Goal: Task Accomplishment & Management: Use online tool/utility

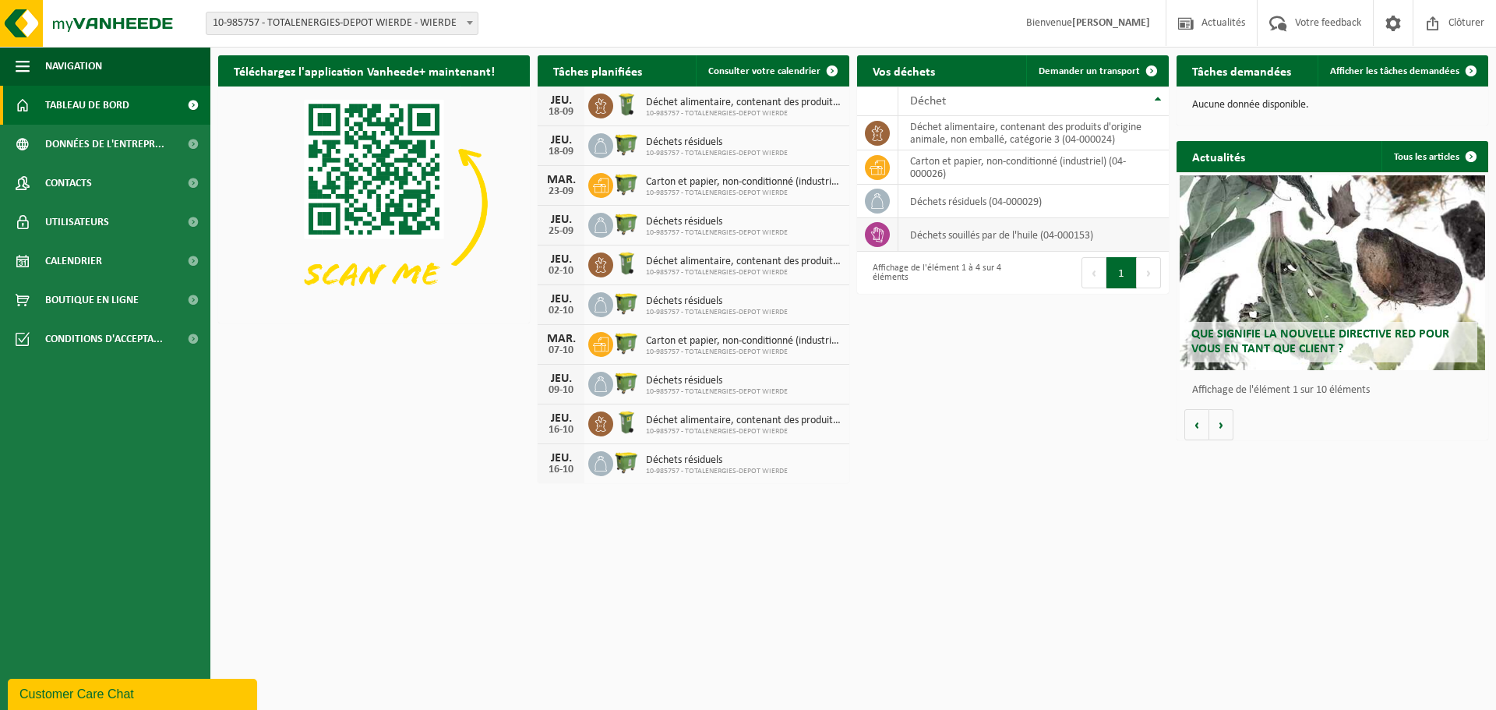
click at [988, 234] on td "déchets souillés par de l'huile (04-000153)" at bounding box center [1034, 235] width 270 height 34
click at [1153, 68] on span at bounding box center [1151, 70] width 31 height 31
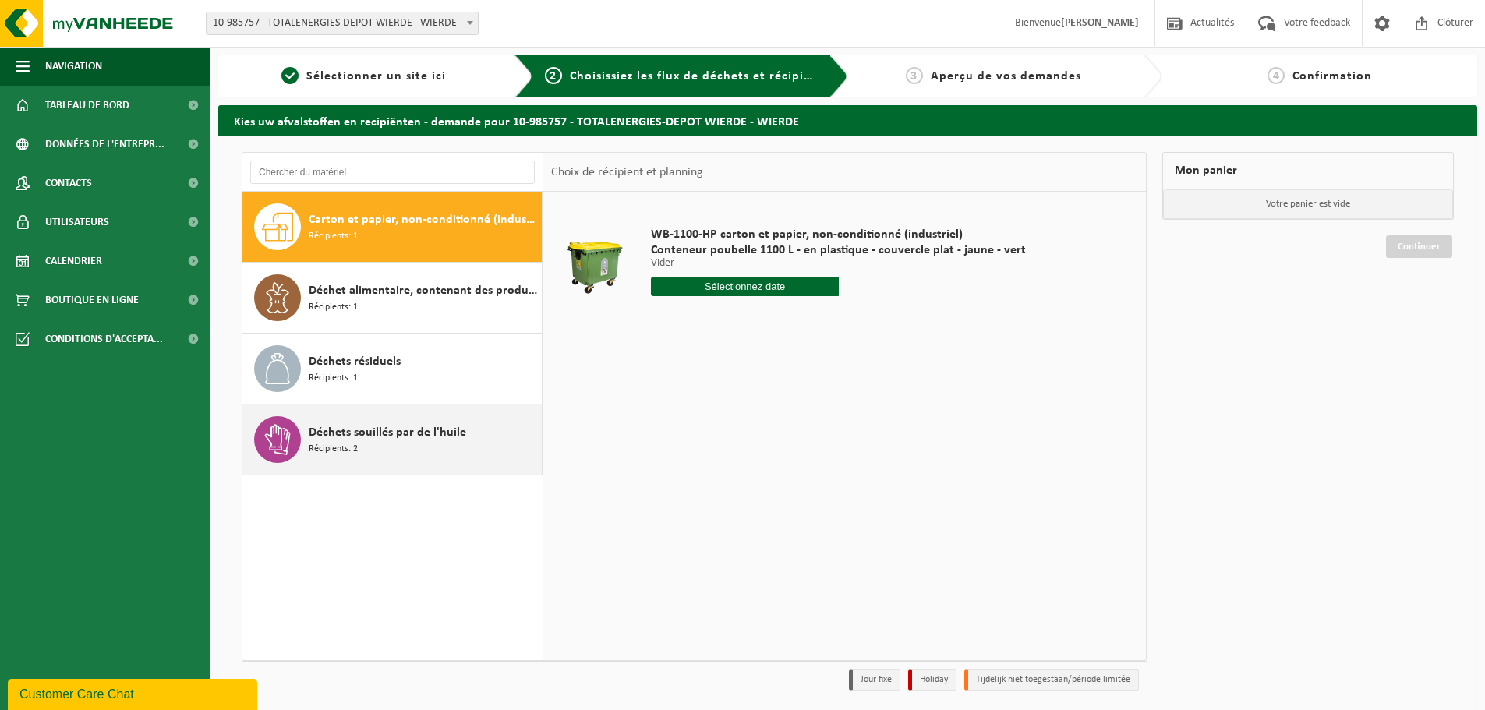
click at [317, 428] on span "Déchets souillés par de l'huile" at bounding box center [387, 432] width 157 height 19
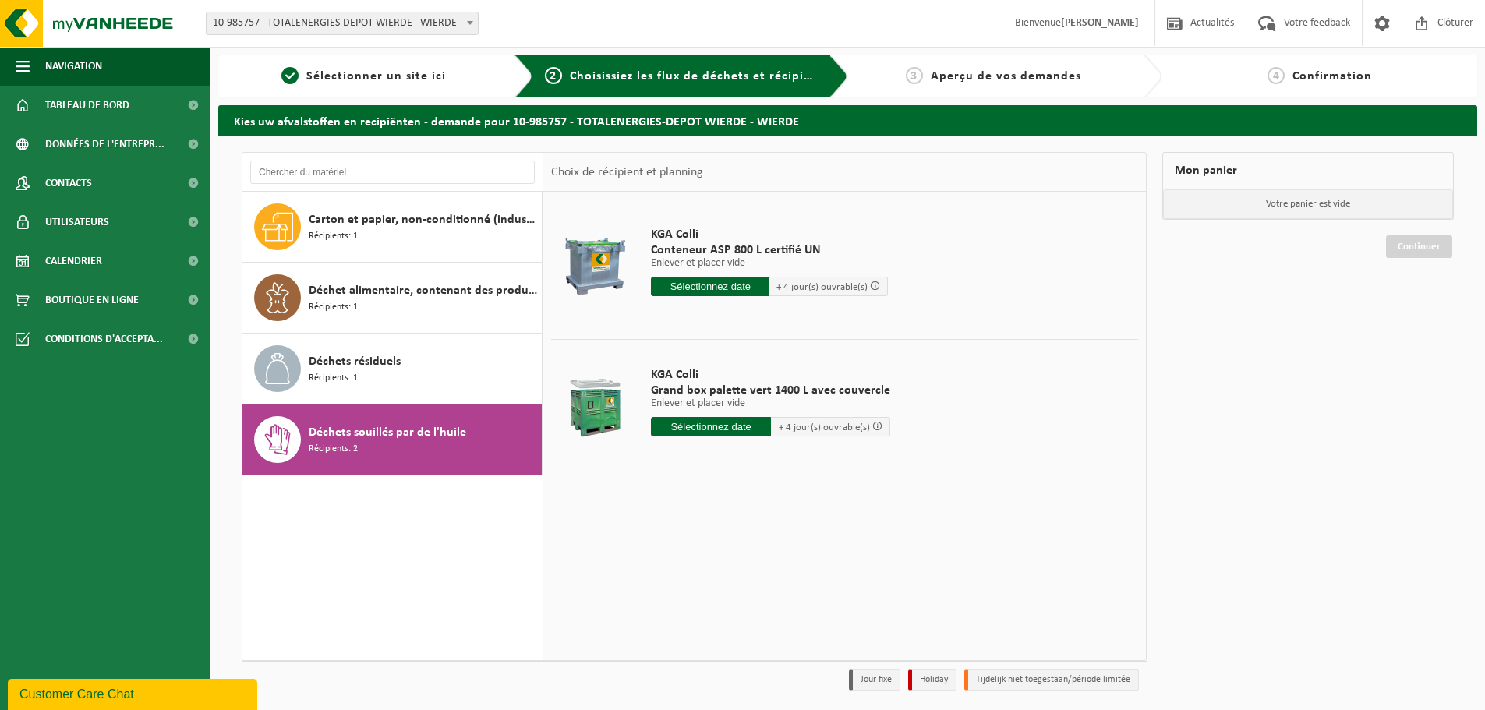
click at [695, 248] on span "Conteneur ASP 800 L certifié UN" at bounding box center [769, 250] width 237 height 16
click at [684, 283] on input "text" at bounding box center [710, 286] width 118 height 19
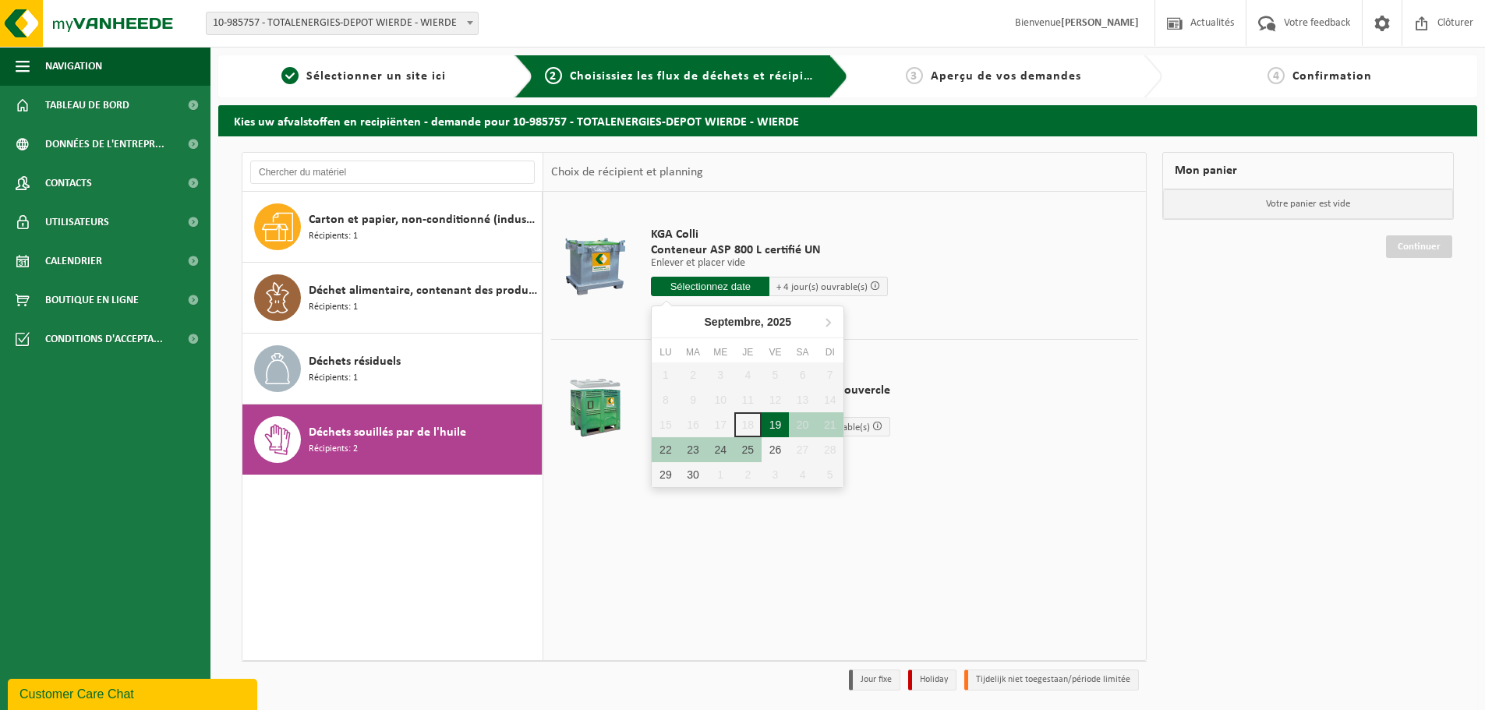
click at [778, 420] on div "19" at bounding box center [774, 424] width 27 height 25
type input "à partir de 2025-09-19"
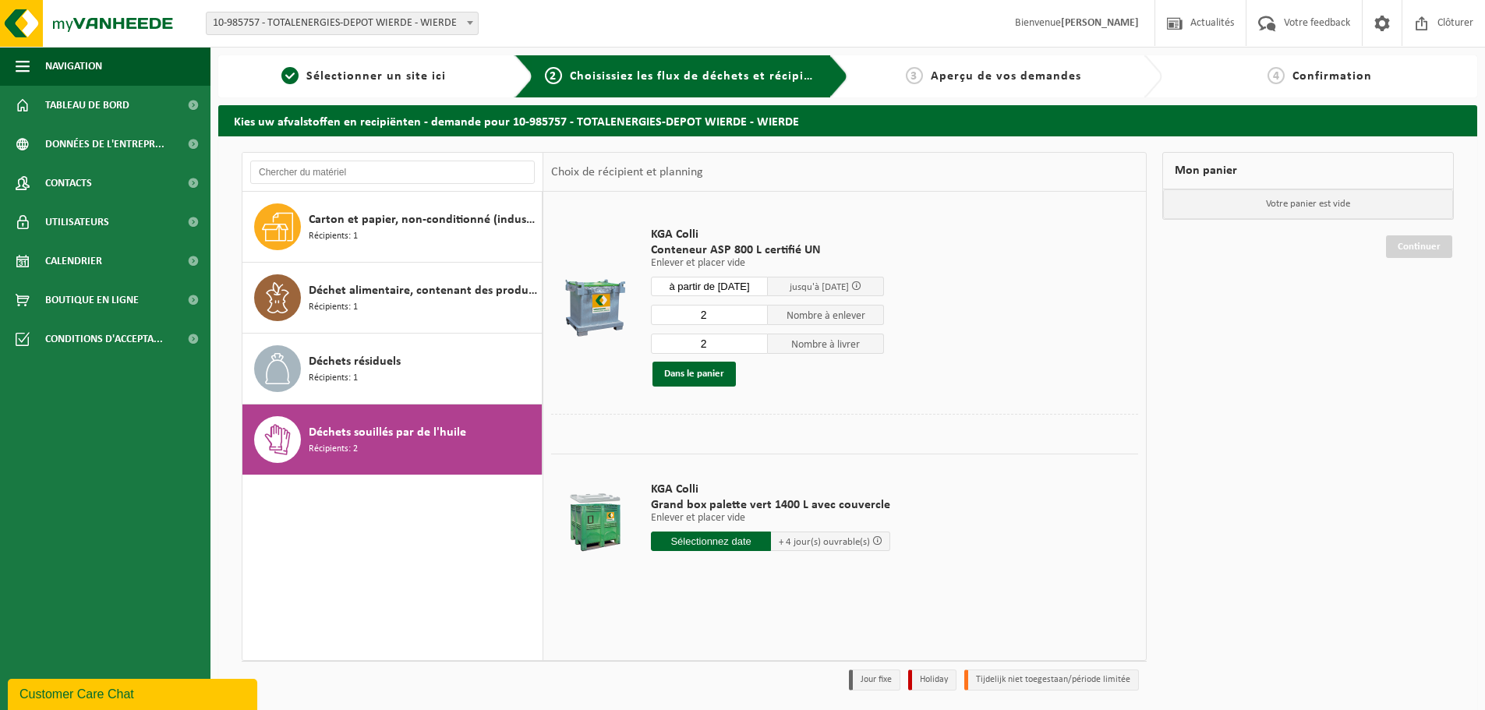
click at [715, 316] on input "2" at bounding box center [709, 315] width 117 height 20
click at [754, 313] on input "3" at bounding box center [709, 315] width 117 height 20
click at [756, 319] on input "2" at bounding box center [709, 315] width 117 height 20
click at [756, 319] on input "1" at bounding box center [709, 315] width 117 height 20
click at [756, 319] on input "0" at bounding box center [709, 315] width 117 height 20
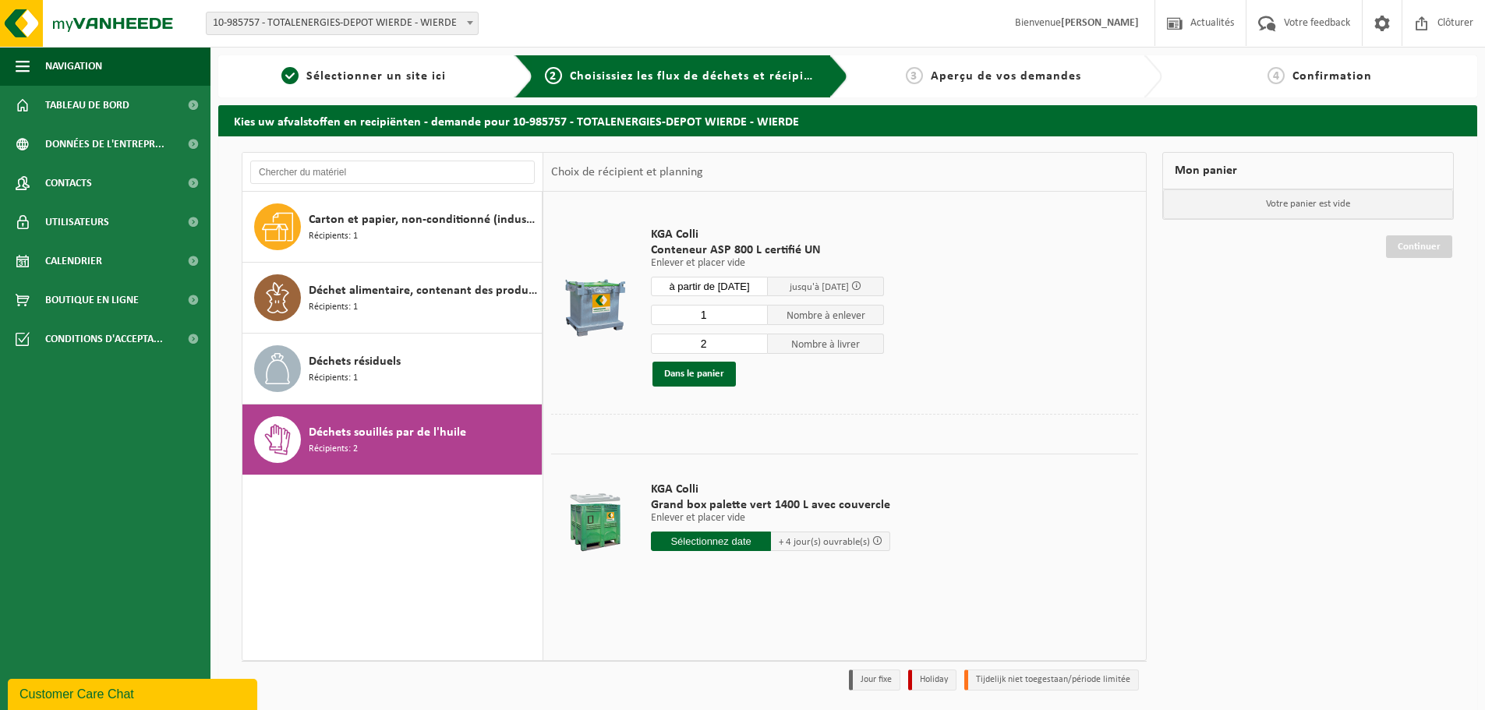
type input "1"
click at [757, 309] on input "1" at bounding box center [709, 315] width 117 height 20
click at [755, 337] on input "3" at bounding box center [709, 344] width 117 height 20
click at [755, 337] on input "4" at bounding box center [709, 344] width 117 height 20
click at [754, 348] on input "3" at bounding box center [709, 344] width 117 height 20
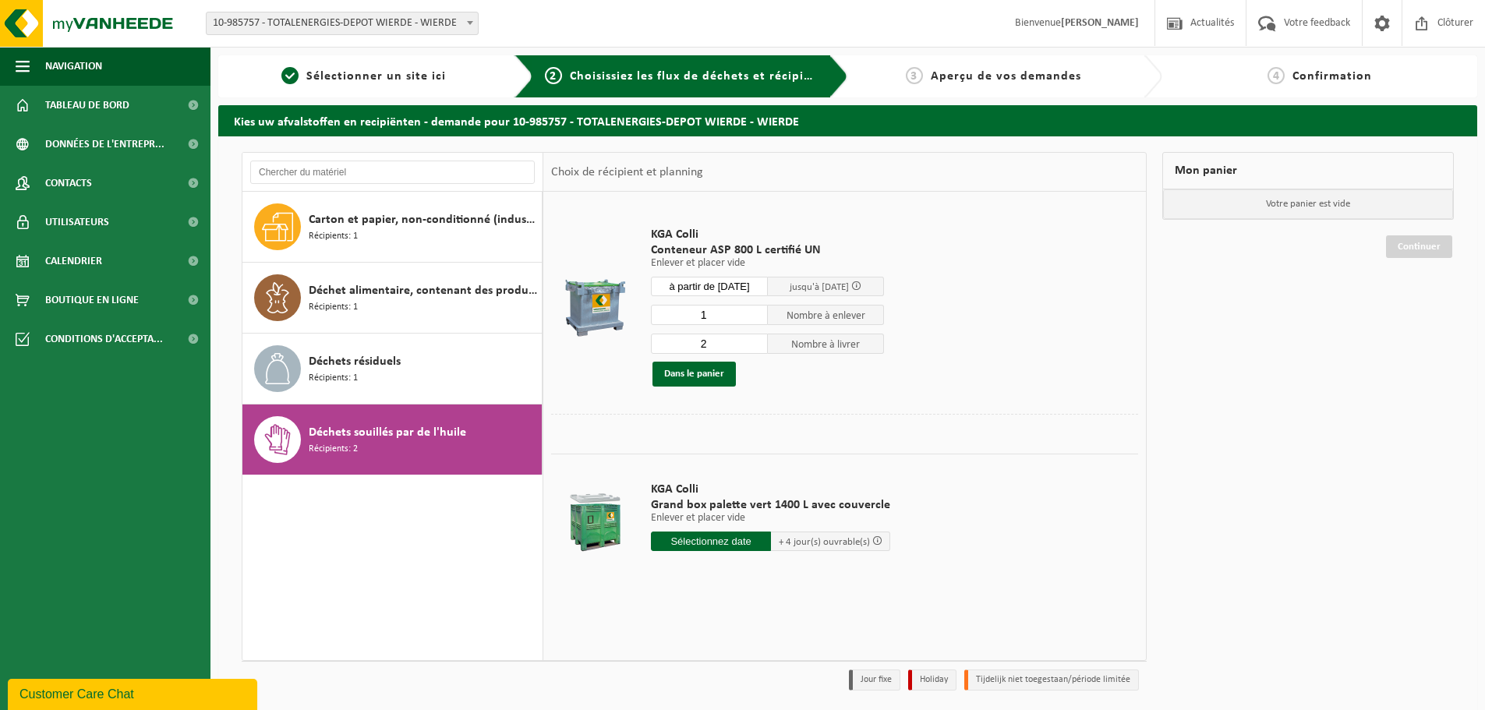
click at [754, 348] on input "2" at bounding box center [709, 344] width 117 height 20
click at [754, 348] on input "1" at bounding box center [709, 344] width 117 height 20
type input "0"
click at [754, 348] on input "0" at bounding box center [709, 344] width 117 height 20
click at [678, 371] on button "Dans le panier" at bounding box center [693, 374] width 83 height 25
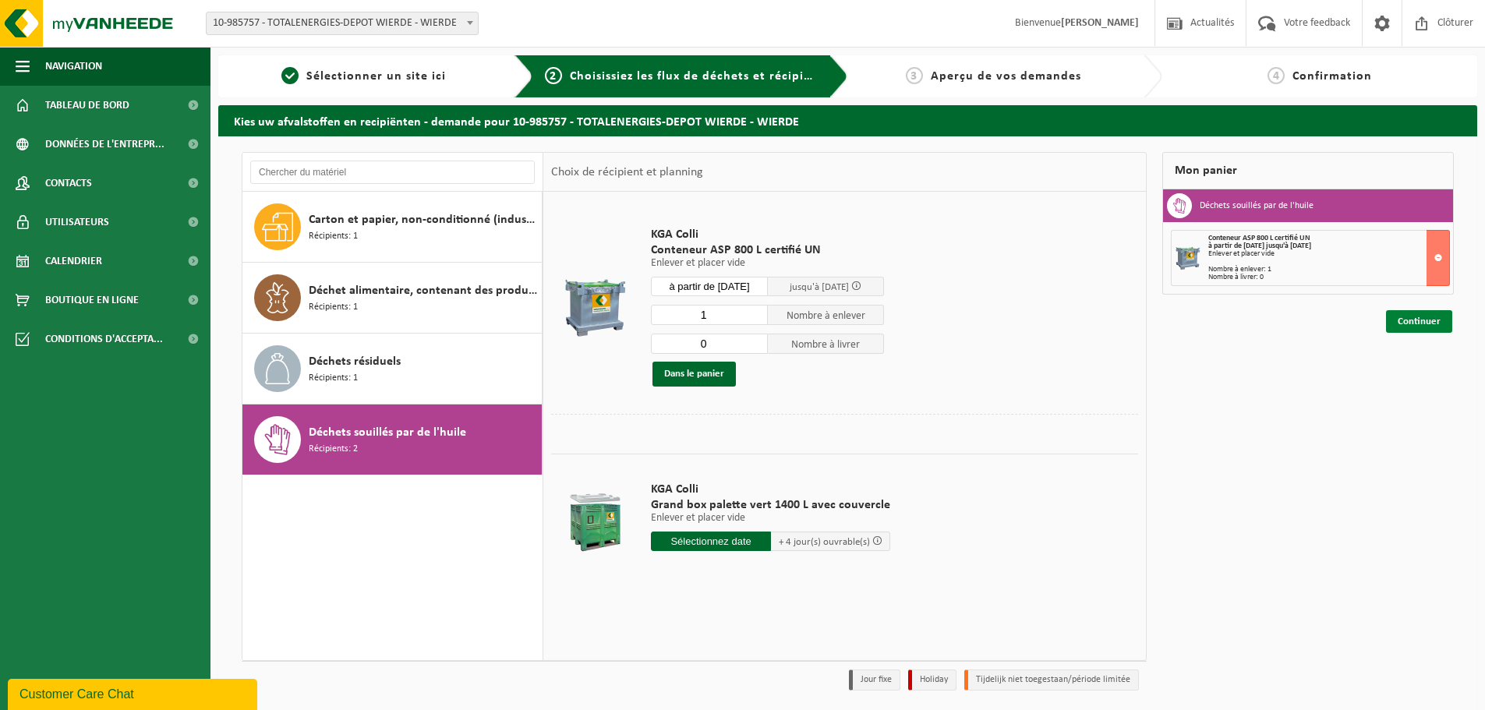
click at [1422, 322] on link "Continuer" at bounding box center [1419, 321] width 66 height 23
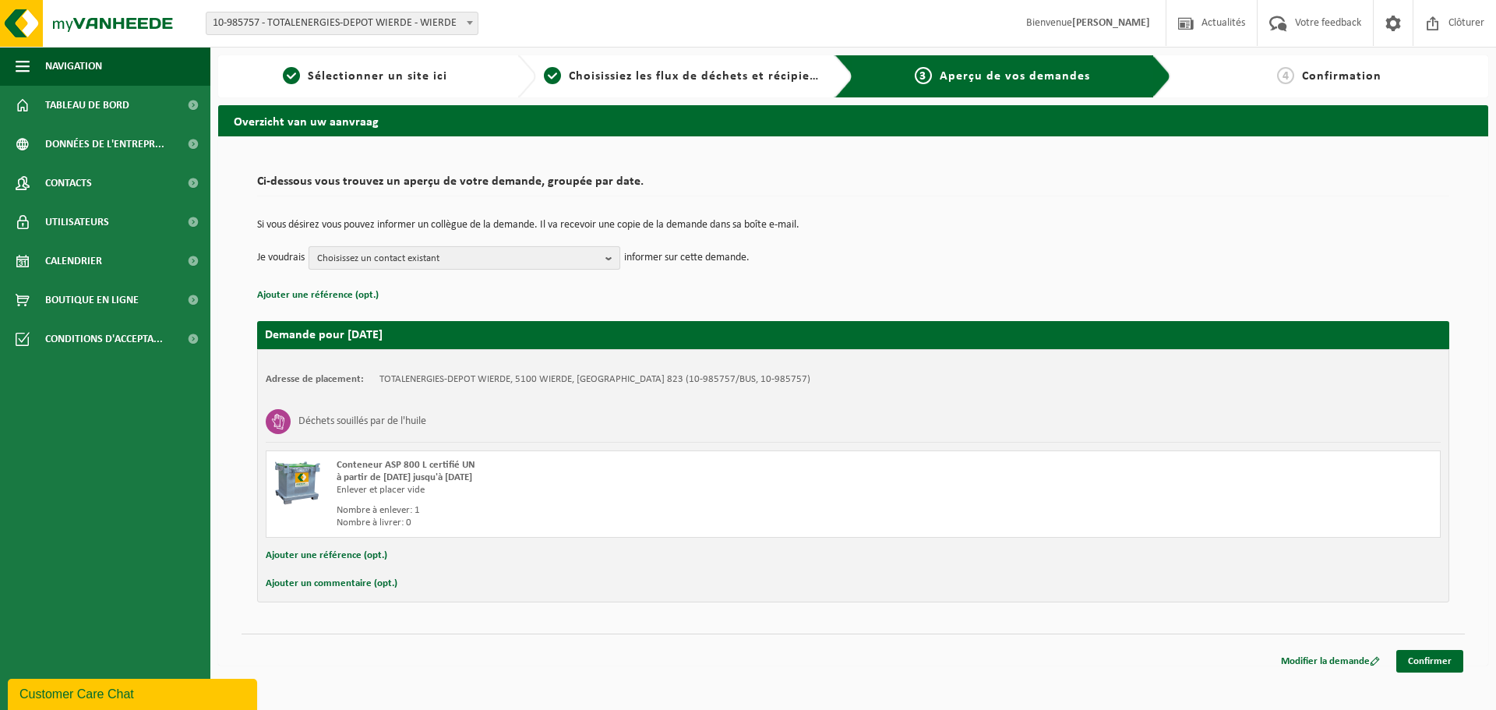
click at [609, 259] on b "button" at bounding box center [613, 258] width 14 height 22
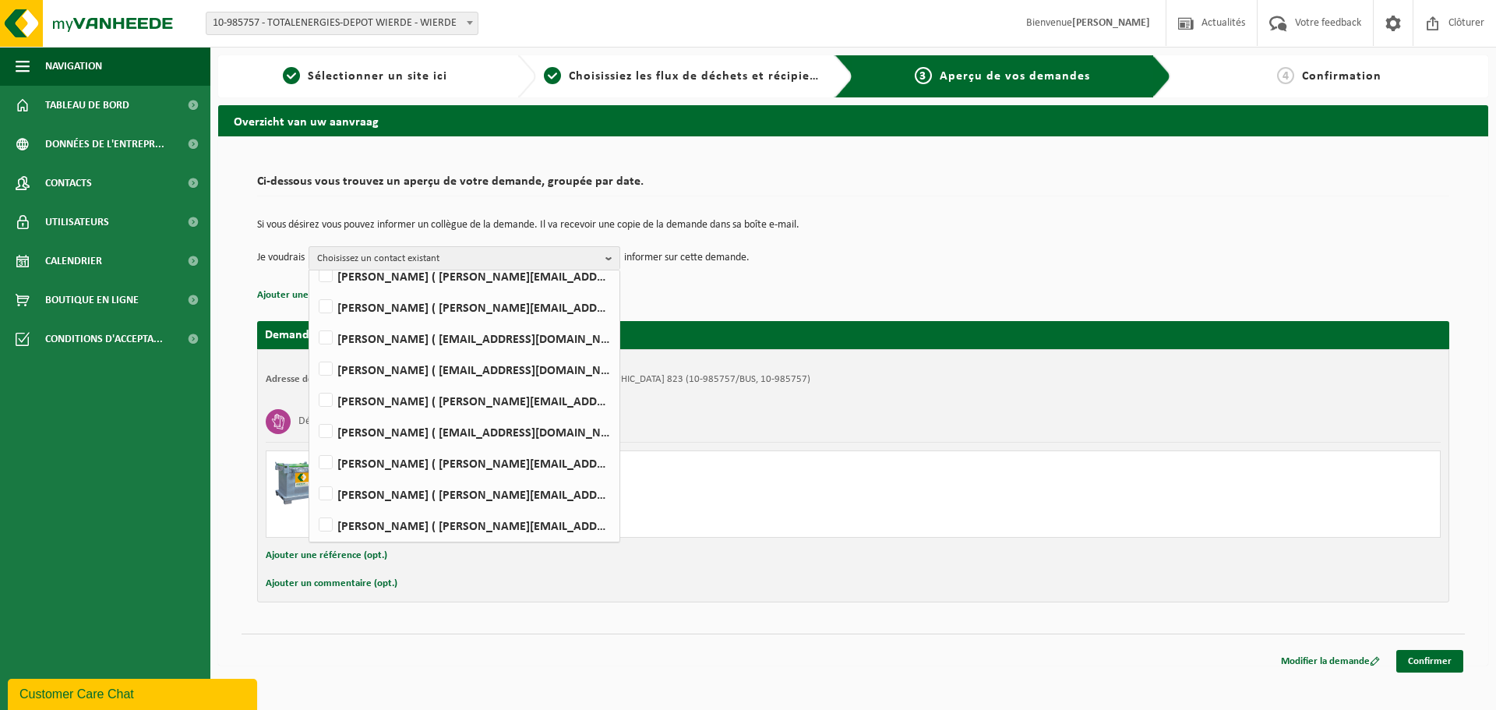
scroll to position [71, 0]
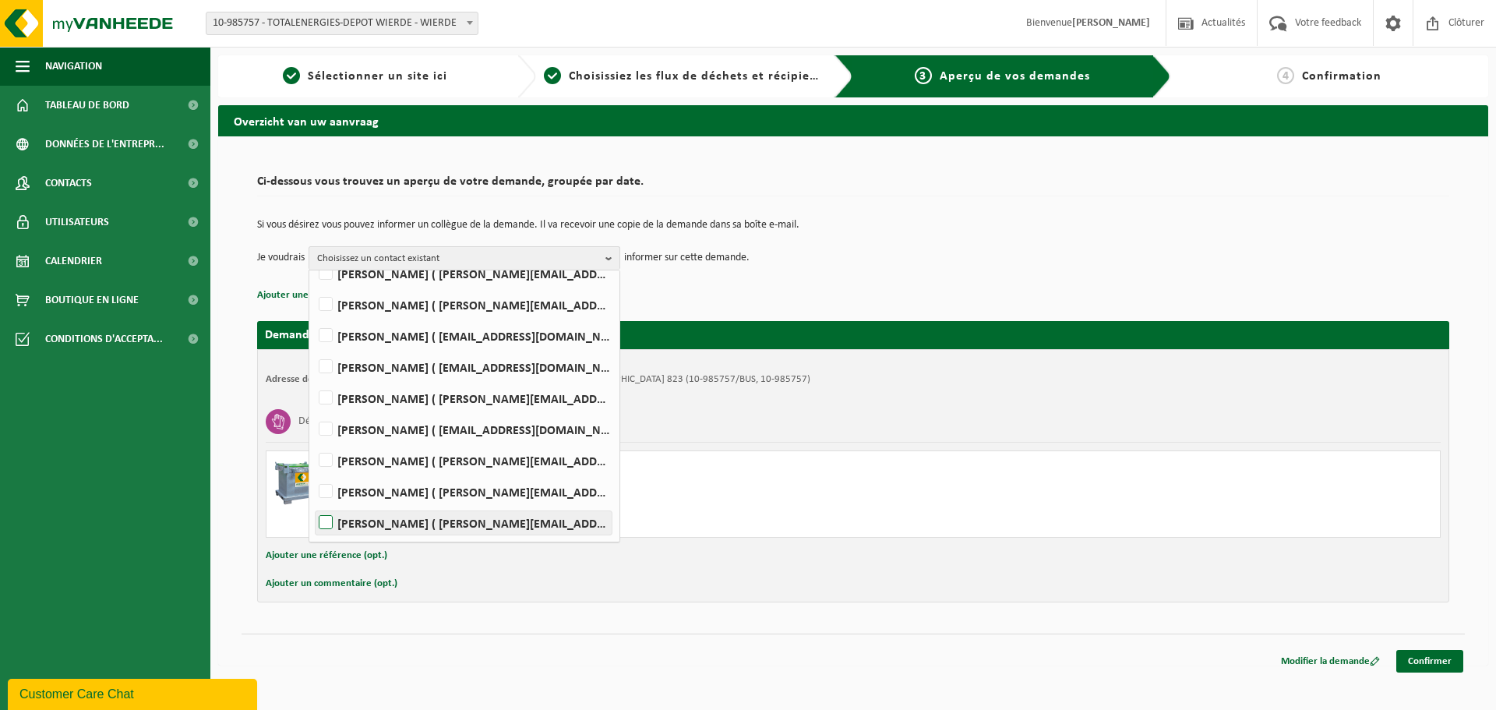
click at [415, 523] on label "ERWIN VAN PARIJS ( erwin.van-parijs@totalenergies.com )" at bounding box center [464, 522] width 296 height 23
click at [313, 503] on input "ERWIN VAN PARIJS ( erwin.van-parijs@totalenergies.com )" at bounding box center [313, 503] width 1 height 1
checkbox input "true"
click at [819, 282] on div "Si vous désirez vous pouvez informer un collègue de la demande. Il va recevoir …" at bounding box center [853, 244] width 1192 height 81
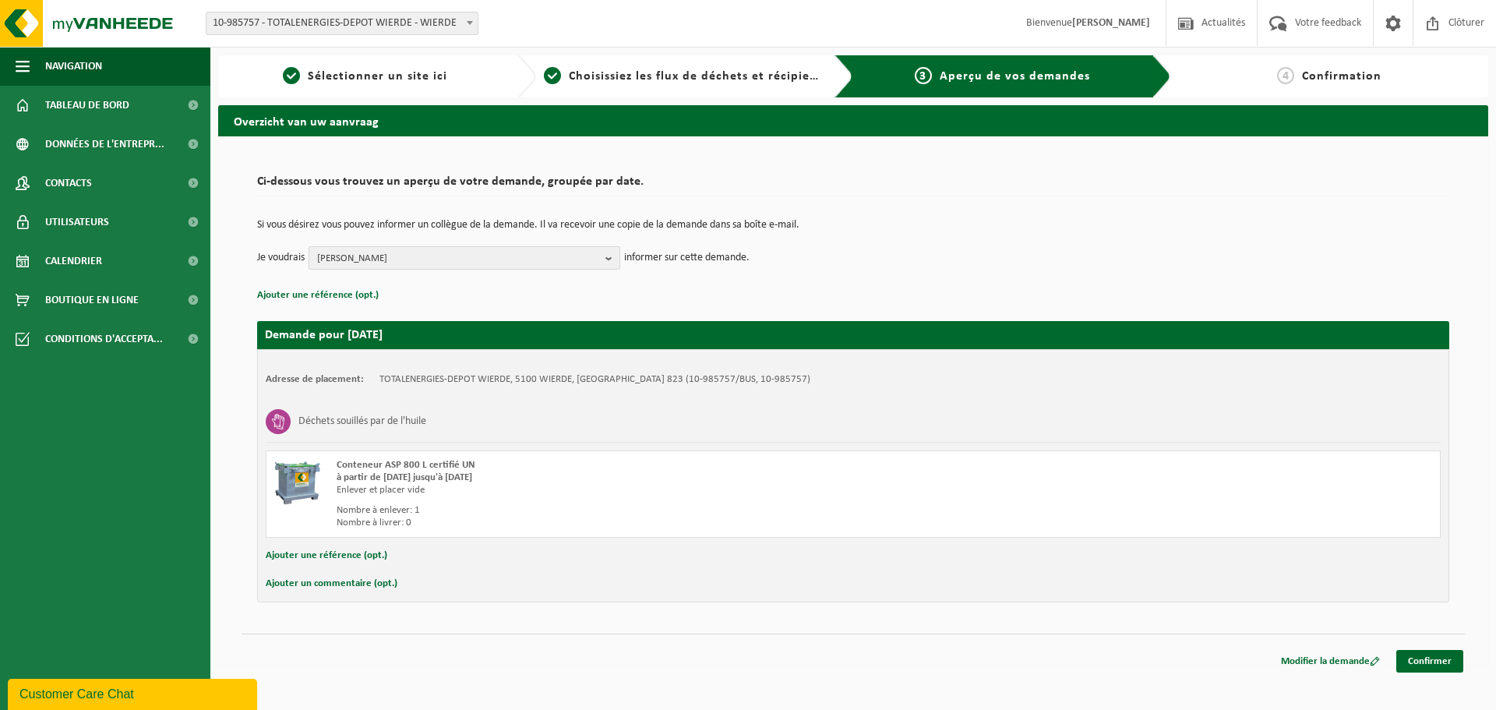
click at [611, 258] on b "button" at bounding box center [613, 258] width 14 height 22
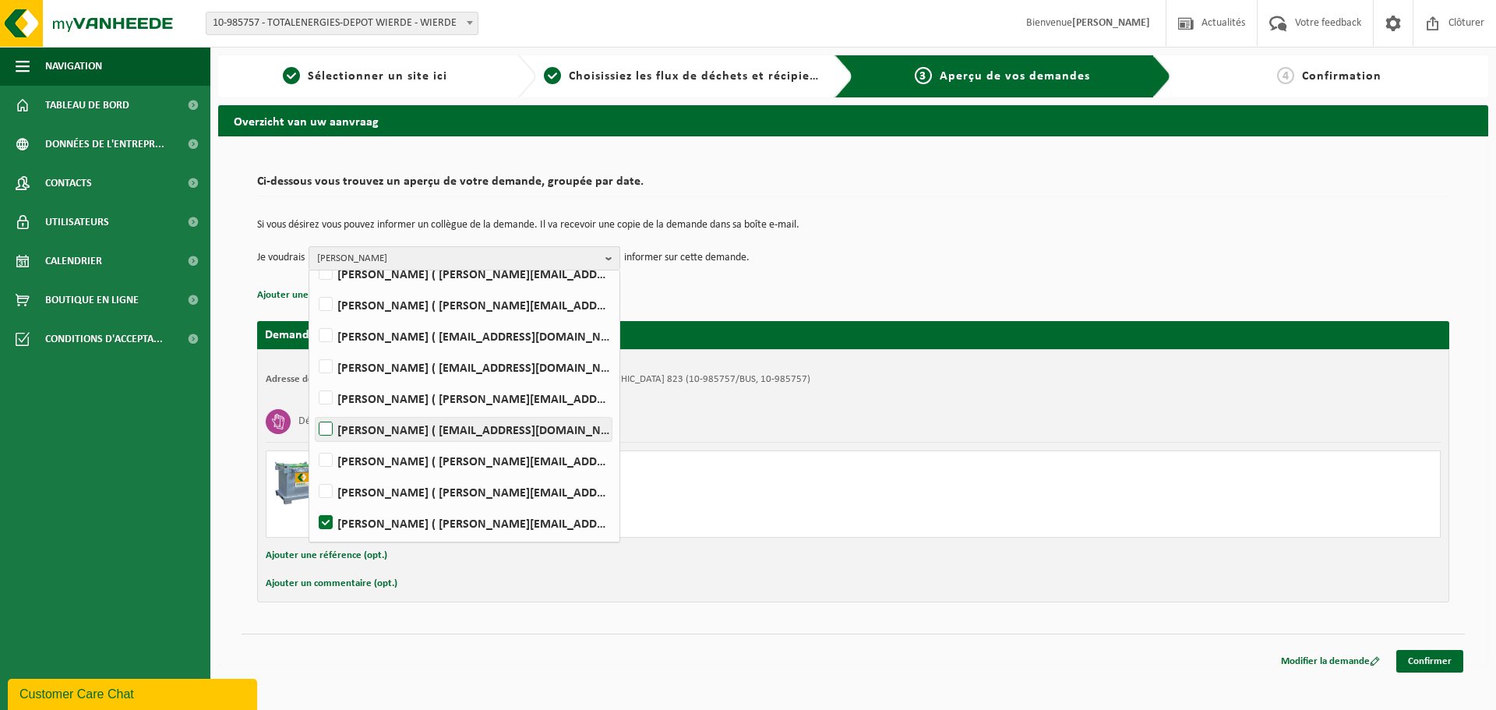
click at [323, 426] on label "PIERRE NICOLAY ( pierre.nicolay@proxifuel.be )" at bounding box center [464, 429] width 296 height 23
click at [313, 410] on input "PIERRE NICOLAY ( pierre.nicolay@proxifuel.be )" at bounding box center [313, 409] width 1 height 1
checkbox input "true"
click at [775, 510] on div "Nombre à enlever: 1" at bounding box center [626, 510] width 579 height 12
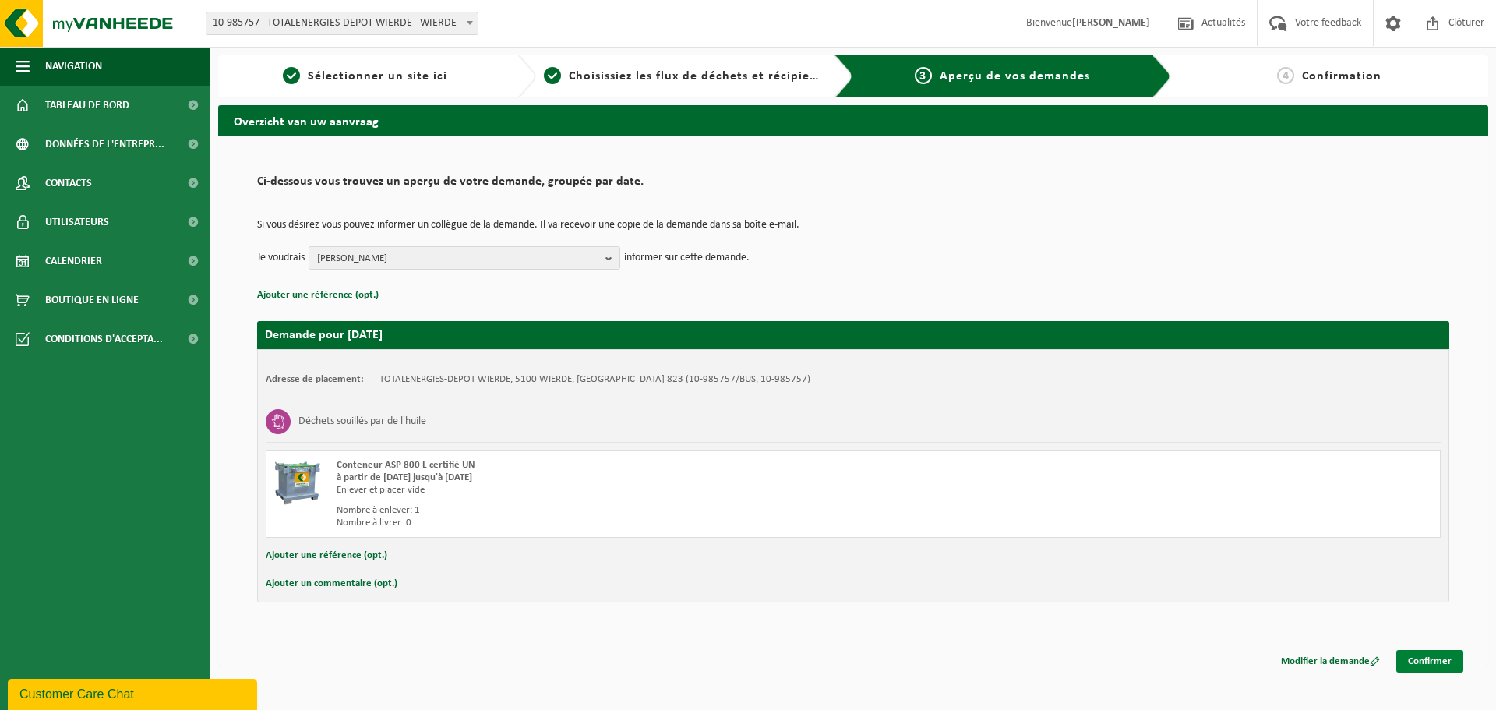
click at [1441, 662] on link "Confirmer" at bounding box center [1430, 661] width 67 height 23
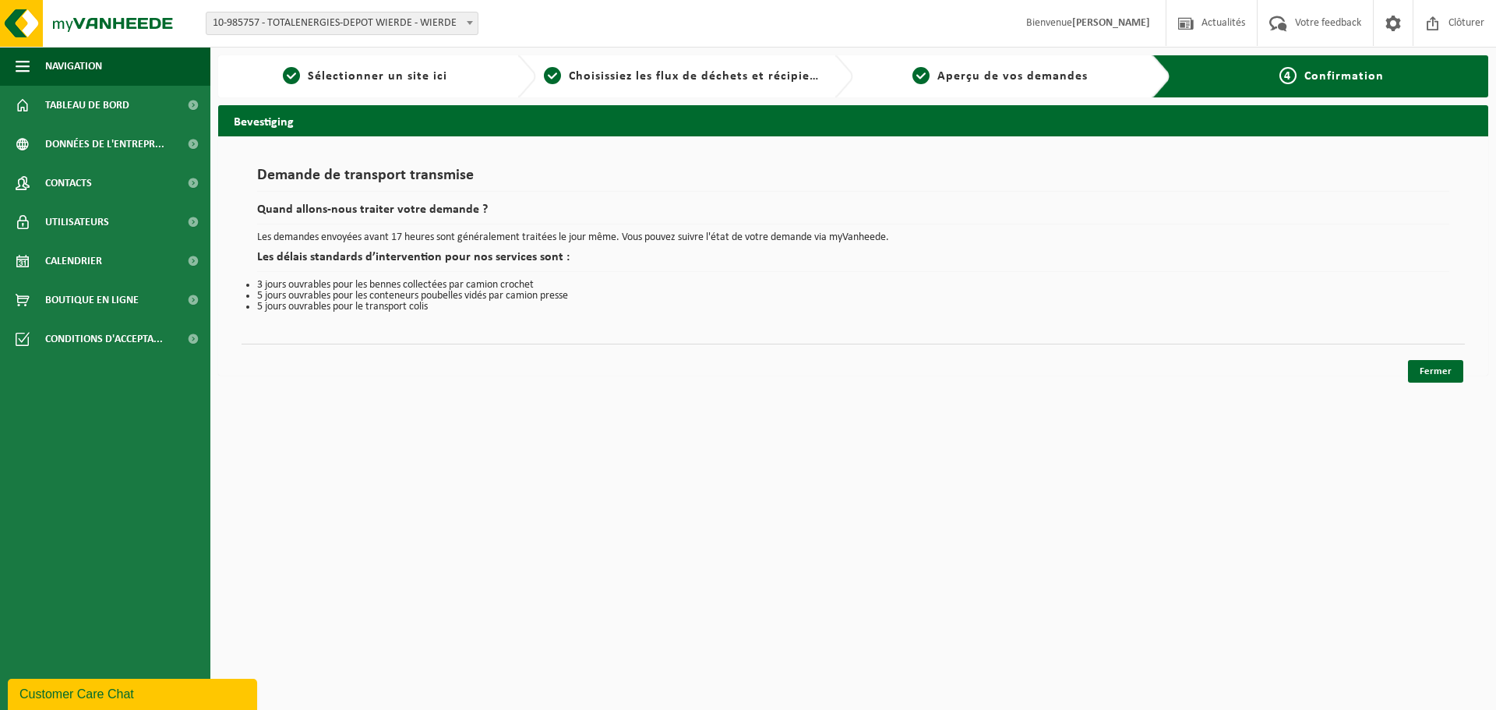
drag, startPoint x: 1425, startPoint y: 373, endPoint x: 1407, endPoint y: 386, distance: 22.5
click at [1426, 373] on link "Fermer" at bounding box center [1435, 371] width 55 height 23
